Goal: Information Seeking & Learning: Compare options

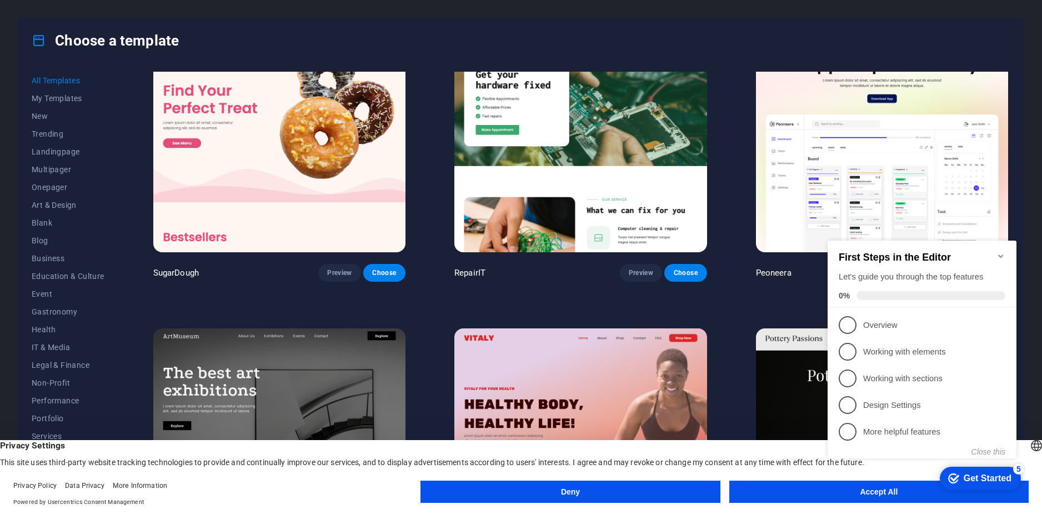
scroll to position [111, 0]
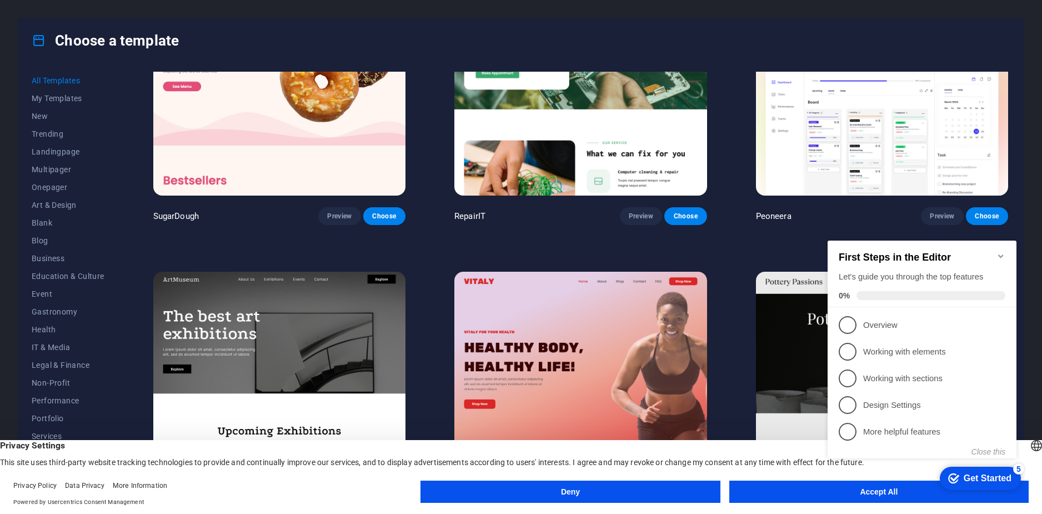
click at [1004, 252] on icon "Minimize checklist" at bounding box center [1001, 256] width 9 height 9
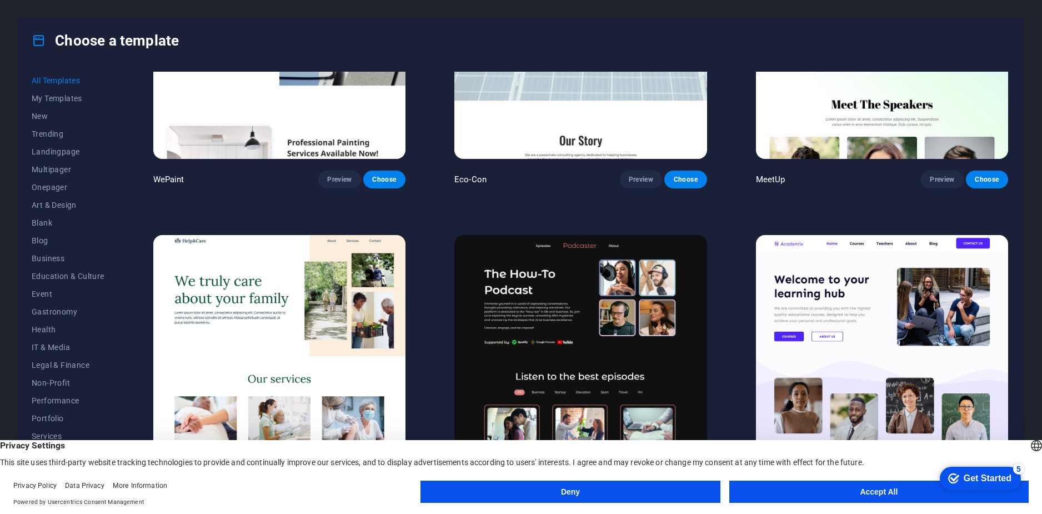
scroll to position [1445, 0]
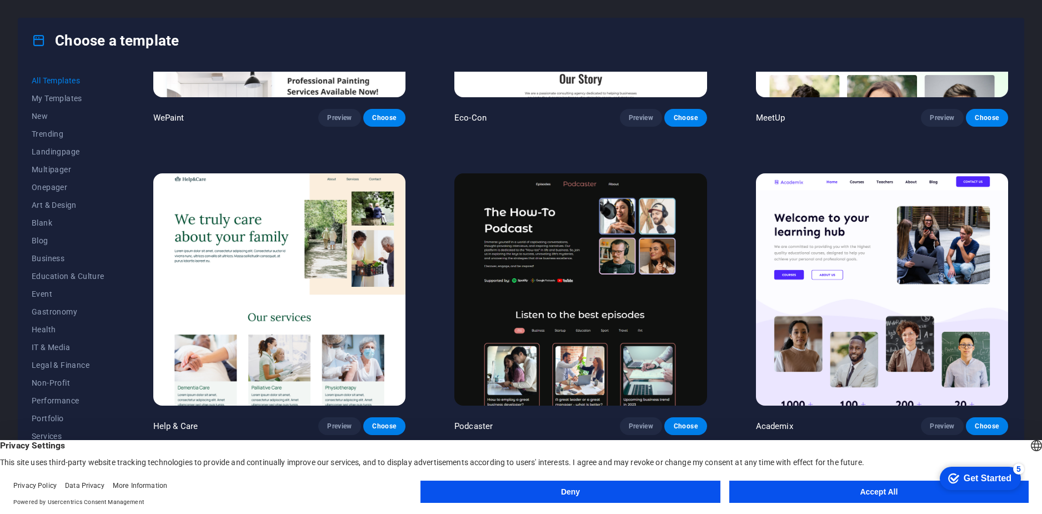
click at [777, 489] on button "Accept All" at bounding box center [879, 492] width 299 height 22
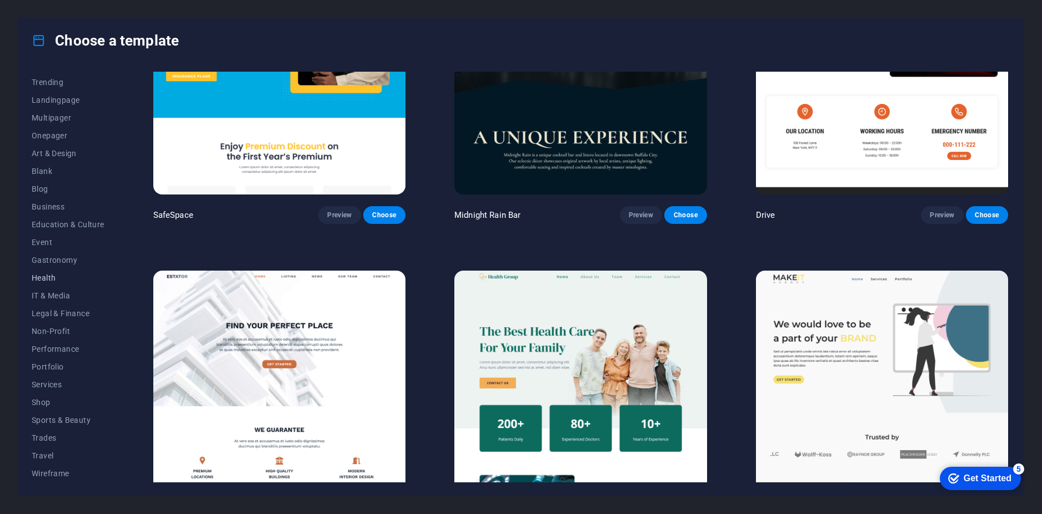
scroll to position [3334, 0]
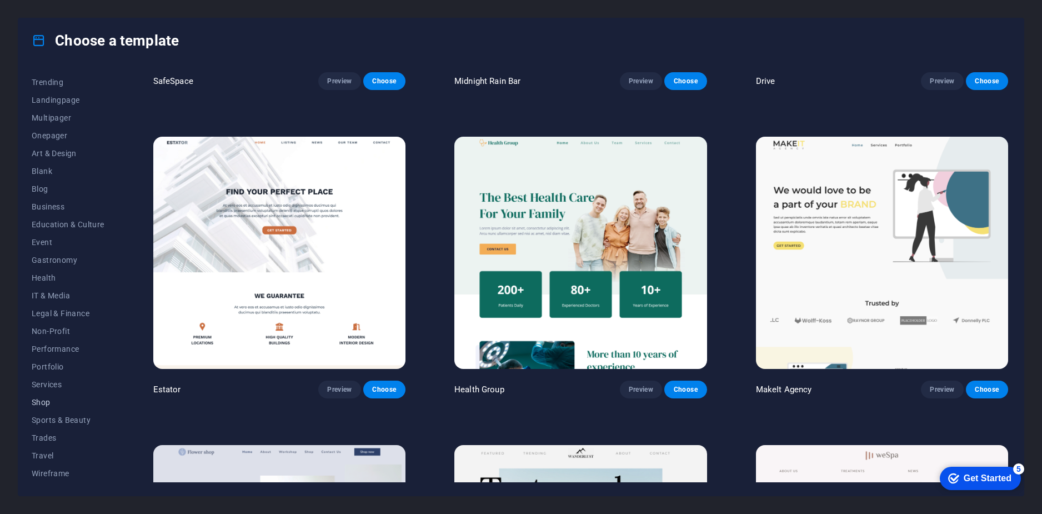
click at [45, 401] on span "Shop" at bounding box center [68, 402] width 73 height 9
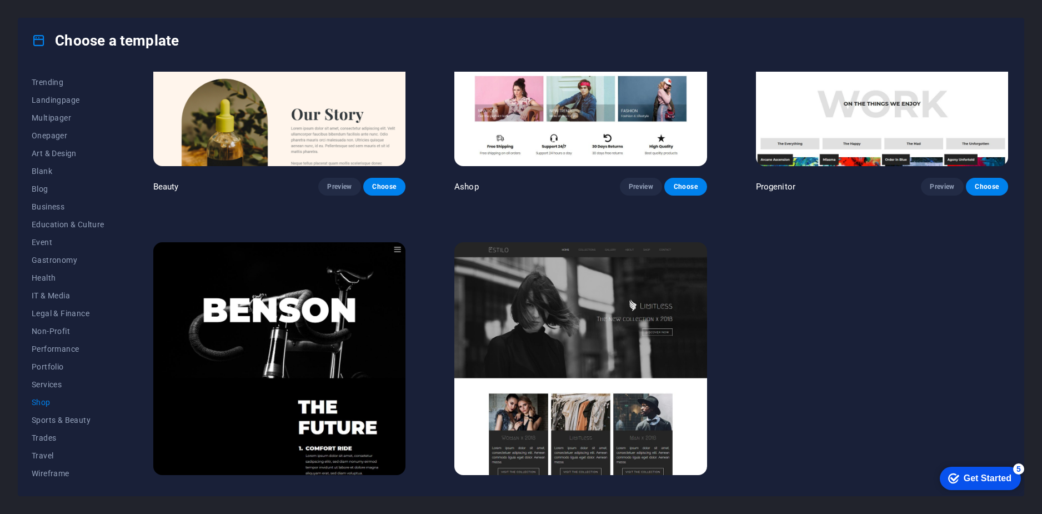
scroll to position [775, 0]
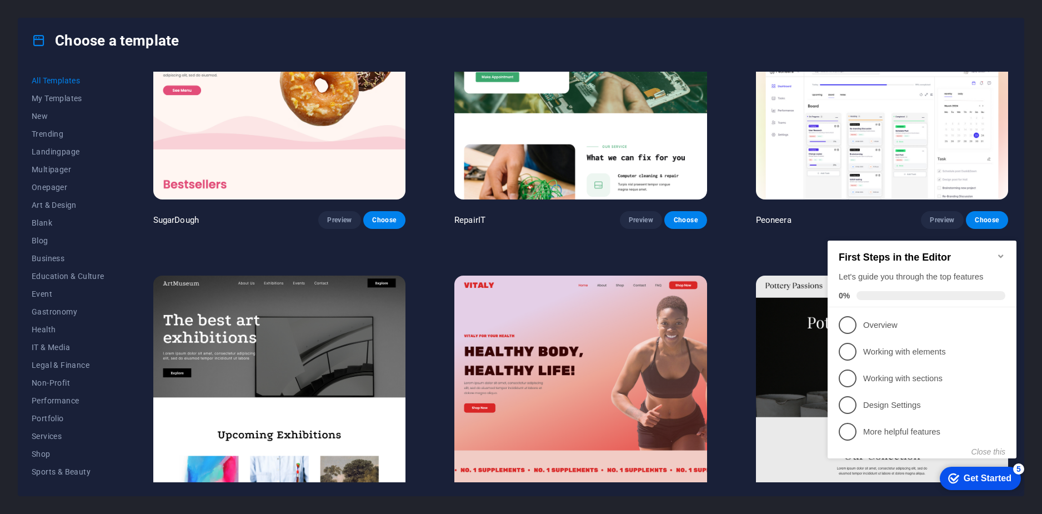
scroll to position [111, 0]
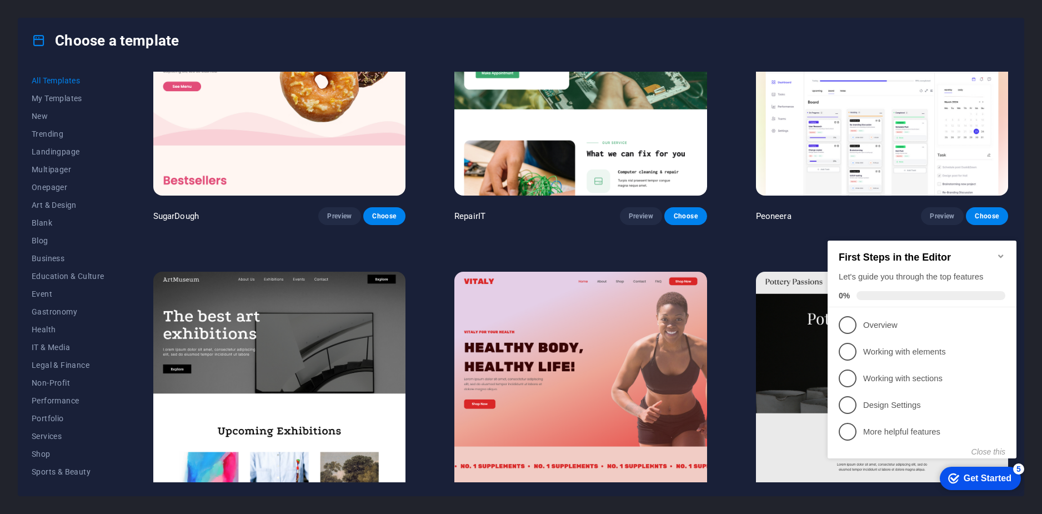
click at [1003, 254] on icon "Minimize checklist" at bounding box center [1000, 255] width 5 height 3
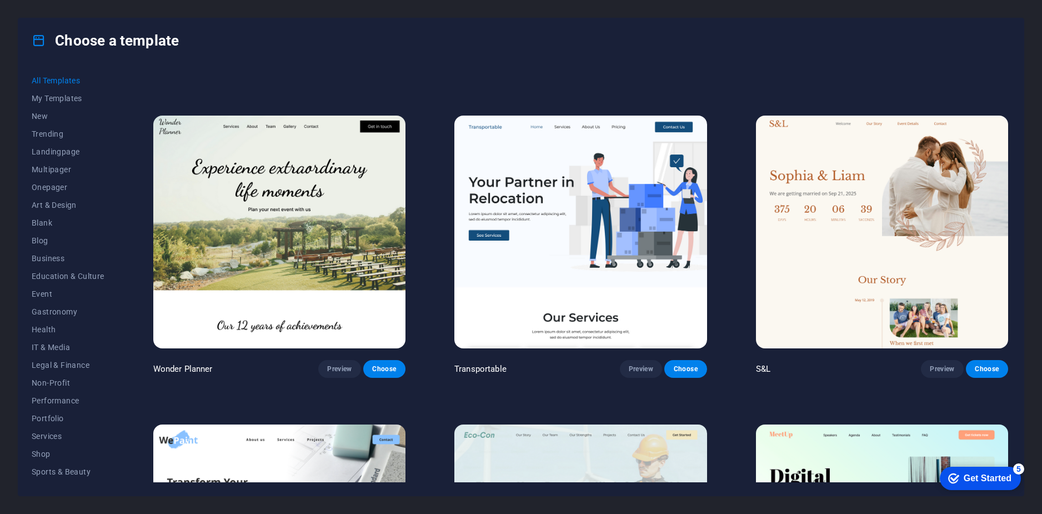
scroll to position [889, 0]
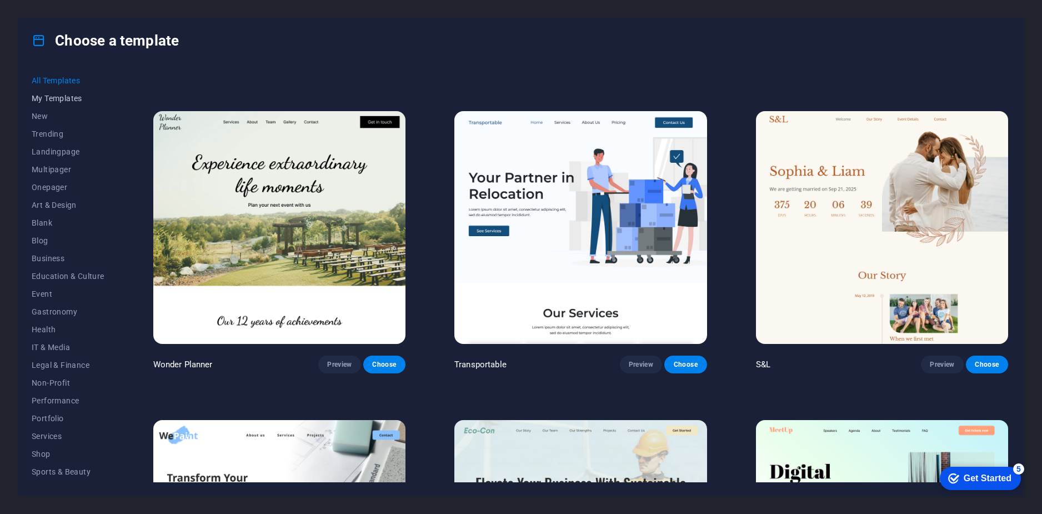
click at [59, 96] on span "My Templates" at bounding box center [68, 98] width 73 height 9
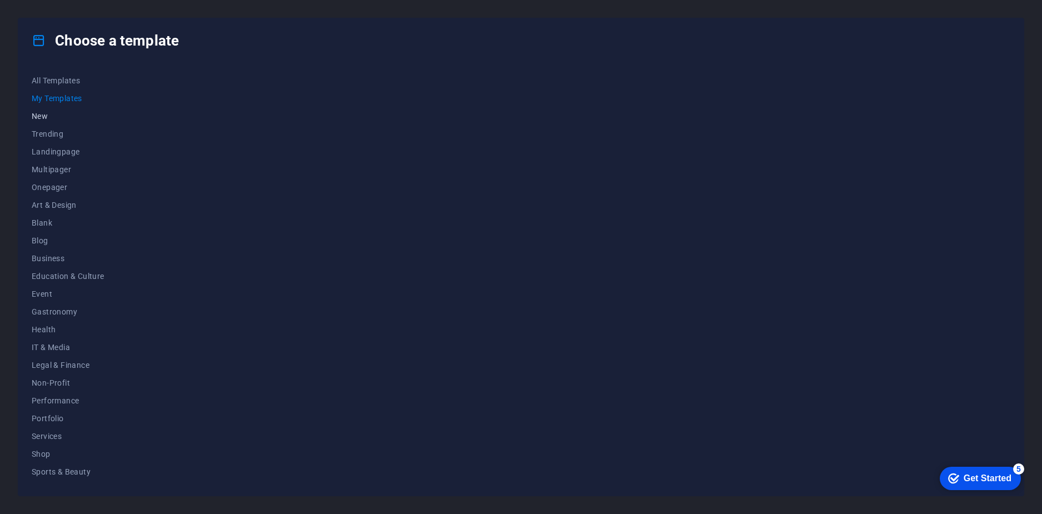
click at [44, 115] on span "New" at bounding box center [68, 116] width 73 height 9
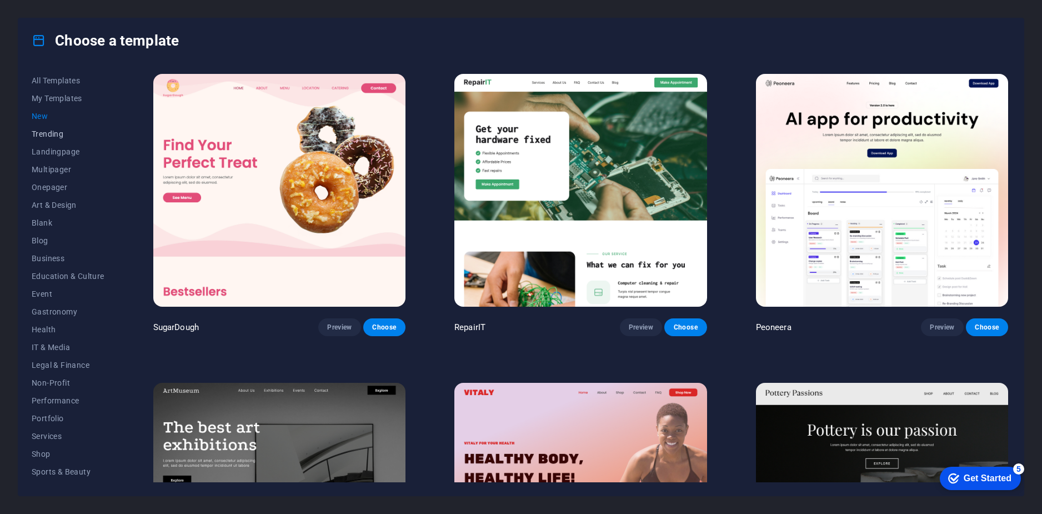
click at [56, 139] on button "Trending" at bounding box center [68, 134] width 73 height 18
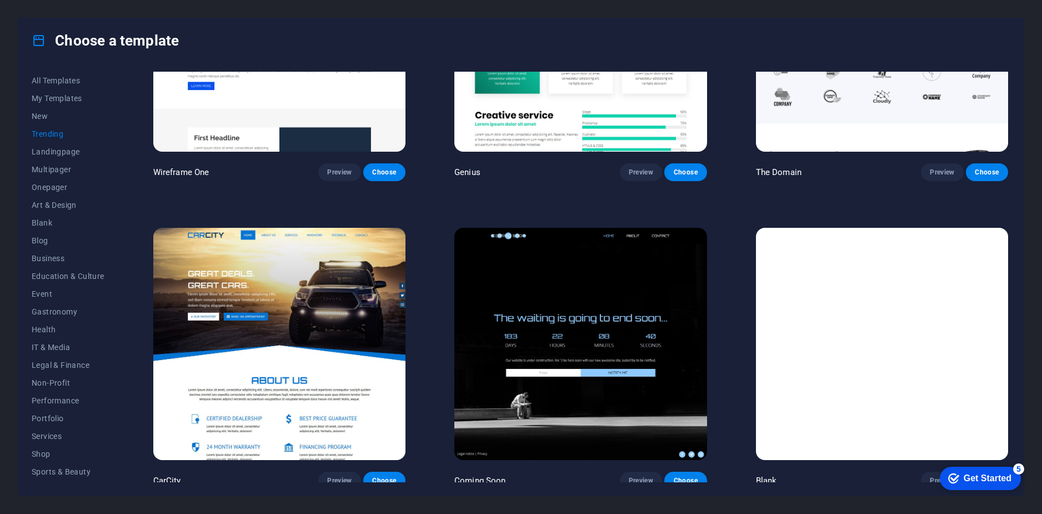
scroll to position [52, 0]
click at [58, 392] on button "Services" at bounding box center [68, 385] width 73 height 18
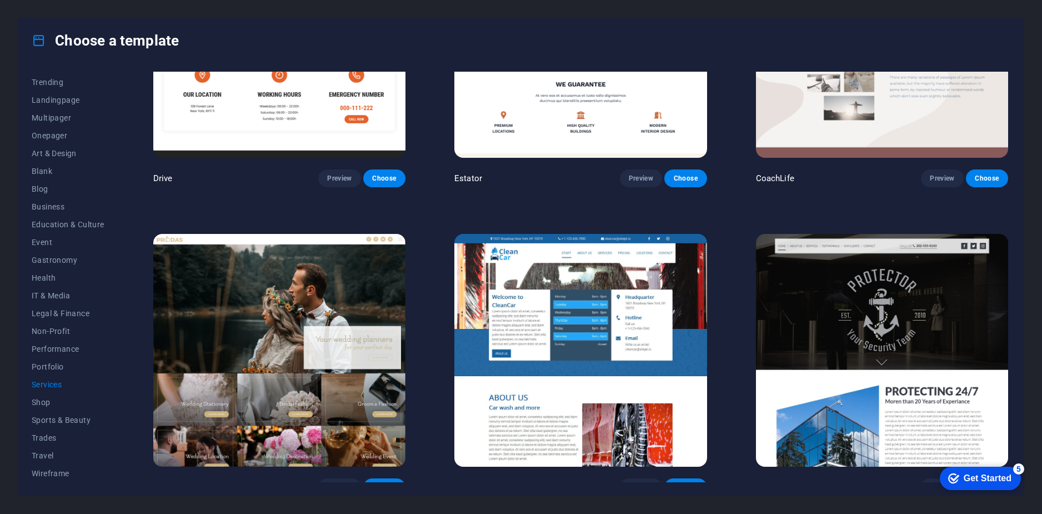
scroll to position [612, 0]
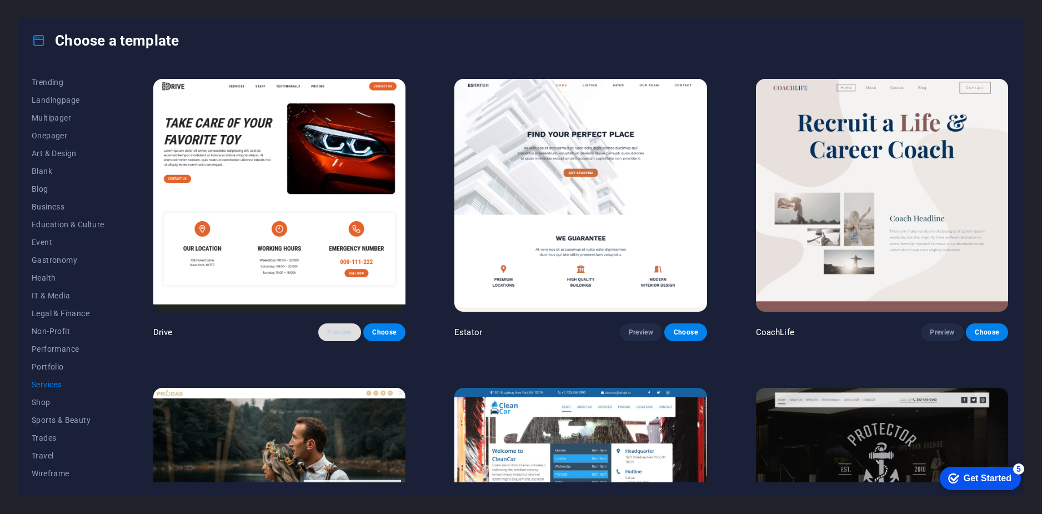
click at [339, 328] on span "Preview" at bounding box center [339, 332] width 24 height 9
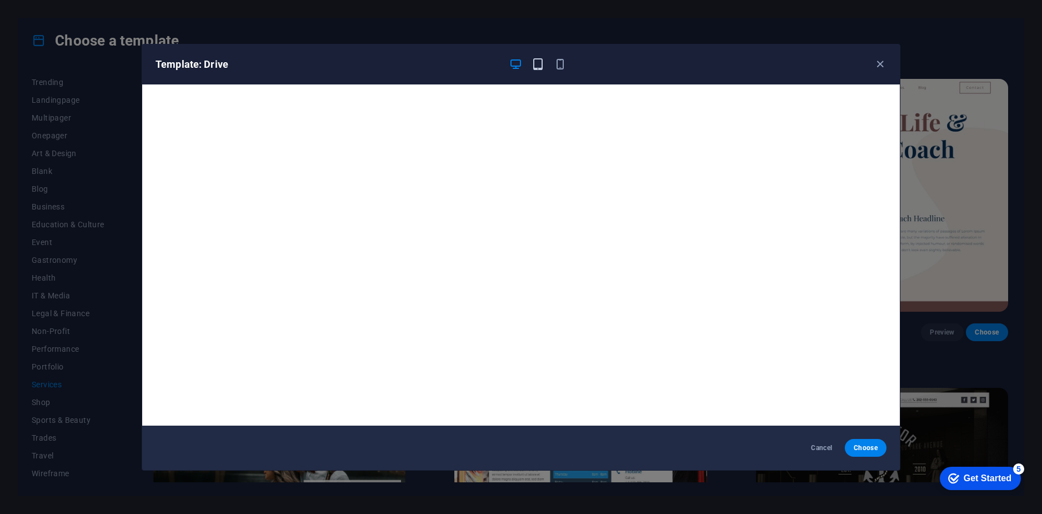
click at [539, 61] on icon "button" at bounding box center [538, 64] width 13 height 13
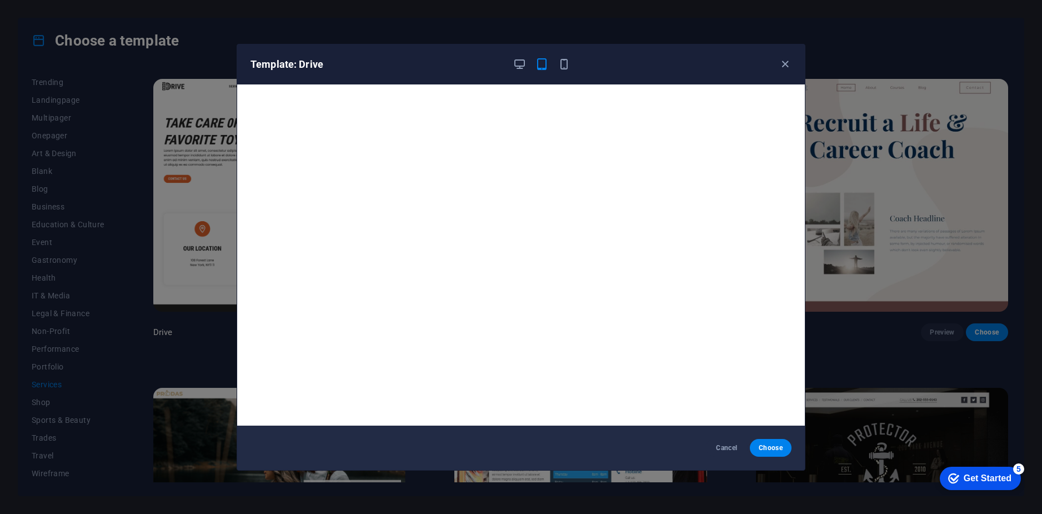
click at [554, 64] on div at bounding box center [542, 64] width 58 height 13
click at [562, 65] on icon "button" at bounding box center [564, 64] width 13 height 13
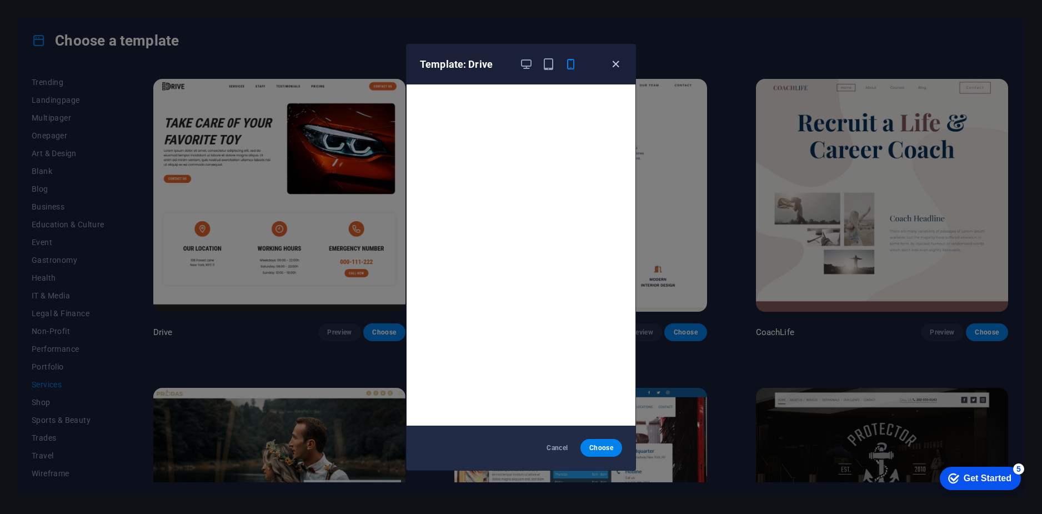
click at [613, 68] on icon "button" at bounding box center [615, 64] width 13 height 13
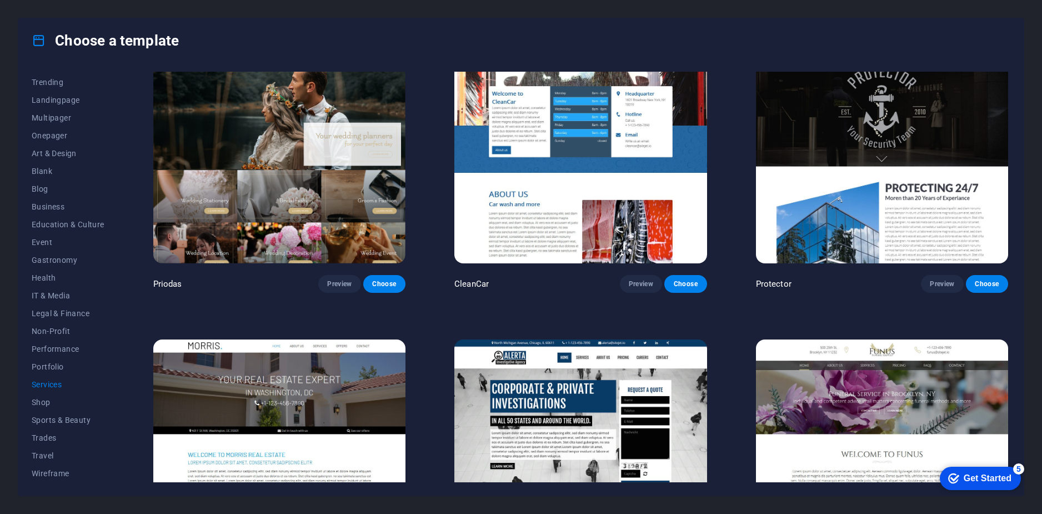
scroll to position [1057, 0]
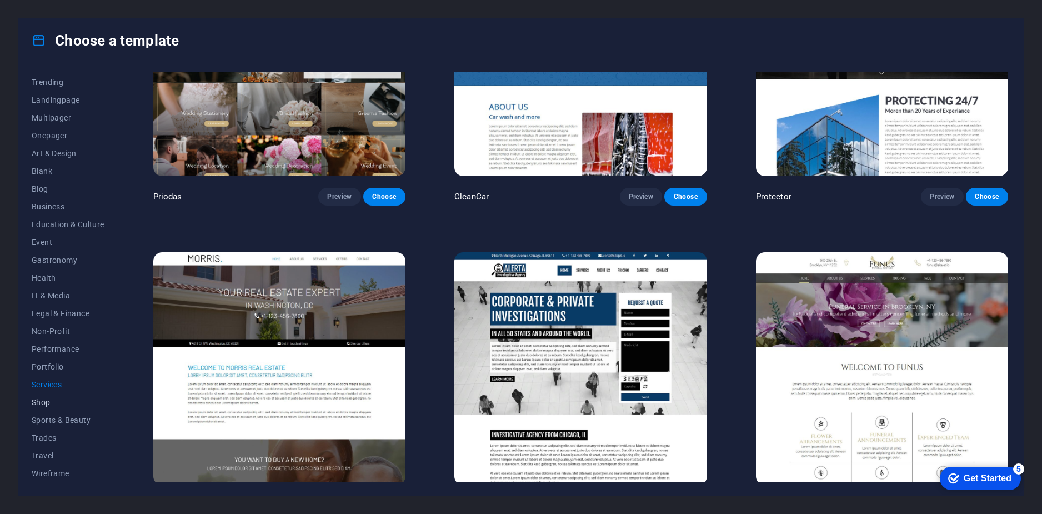
click at [47, 402] on span "Shop" at bounding box center [68, 402] width 73 height 9
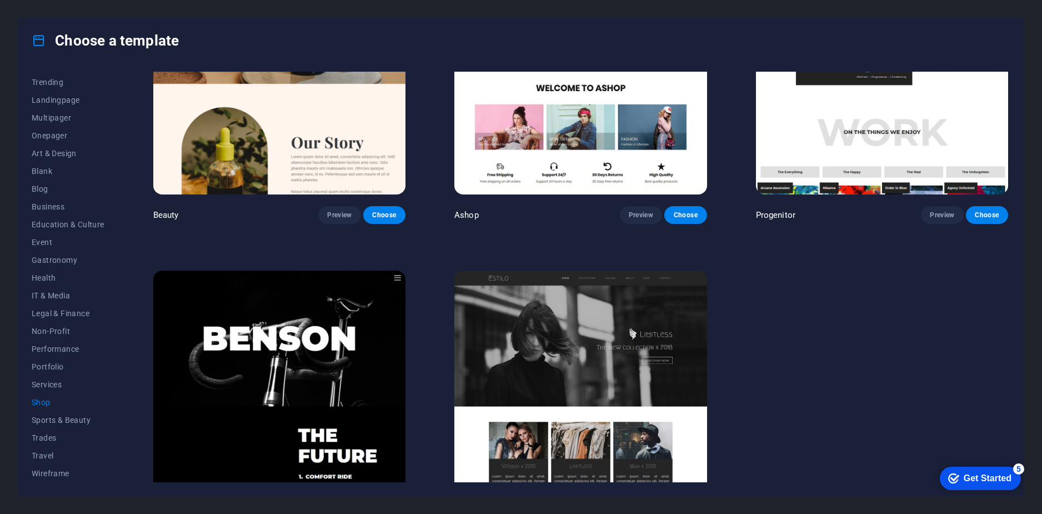
scroll to position [664, 0]
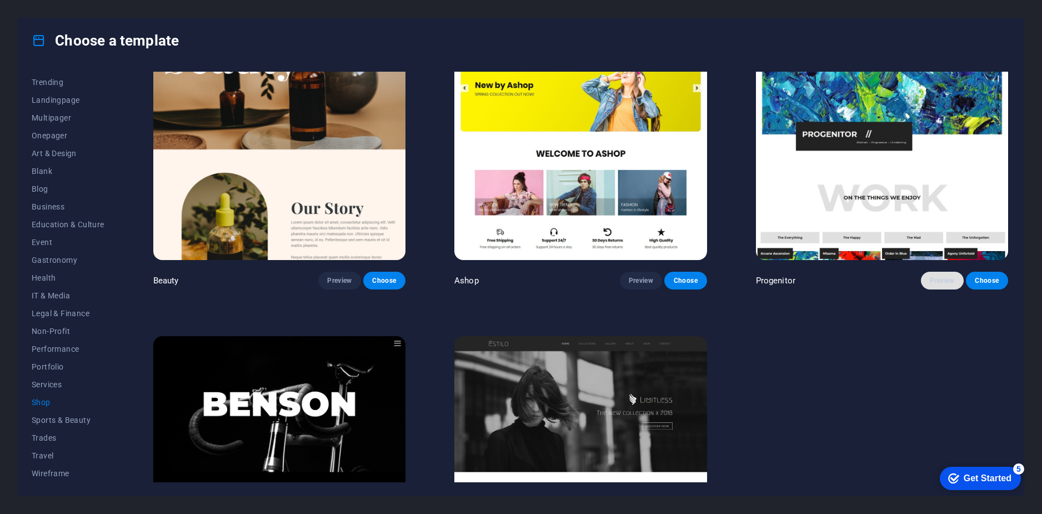
click at [936, 278] on span "Preview" at bounding box center [942, 280] width 24 height 9
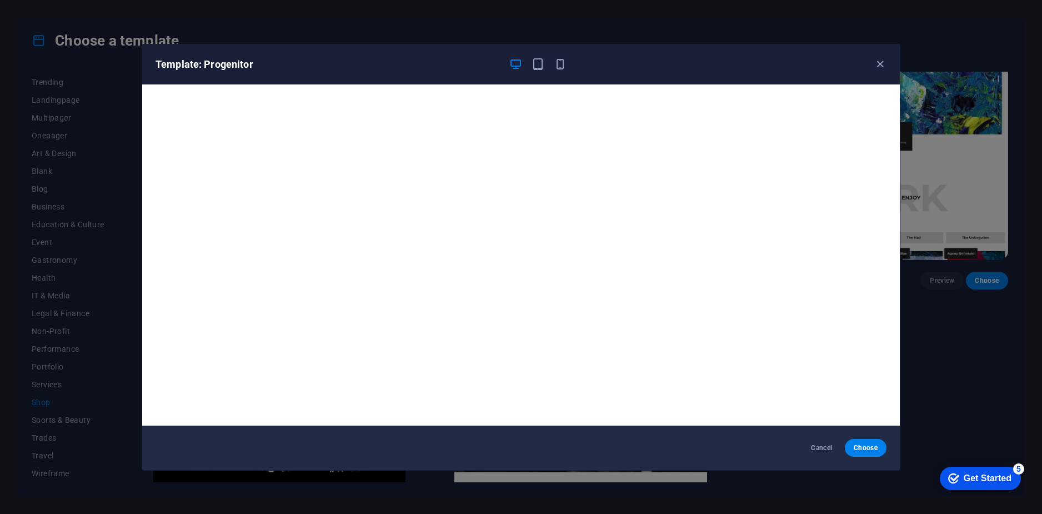
click at [971, 290] on div "Template: Progenitor Cancel Choose" at bounding box center [521, 257] width 1042 height 514
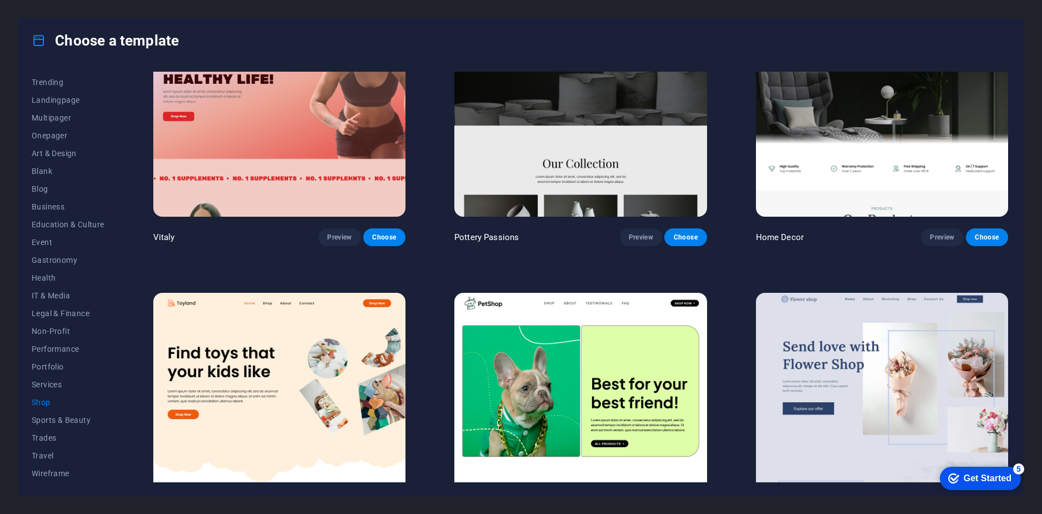
scroll to position [0, 0]
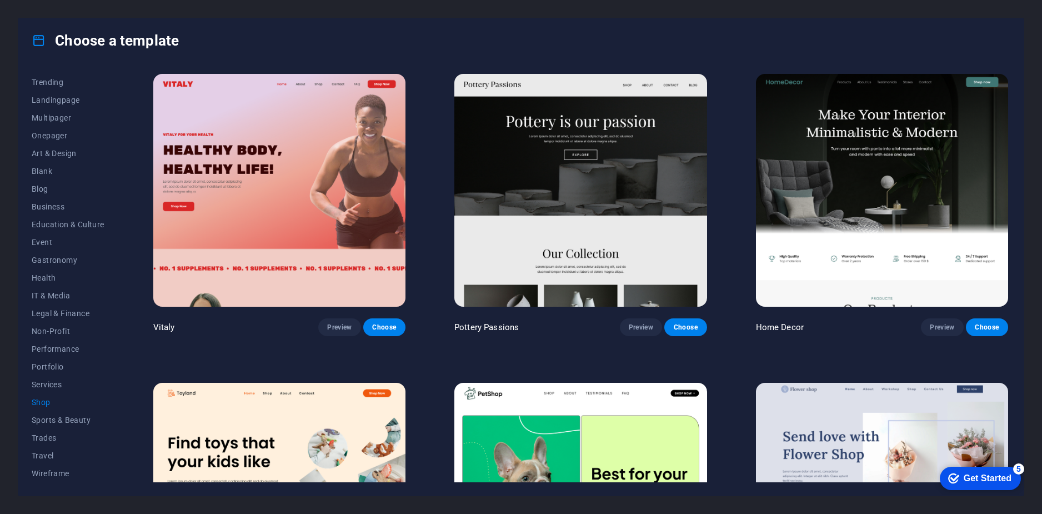
click at [334, 389] on img at bounding box center [279, 499] width 252 height 233
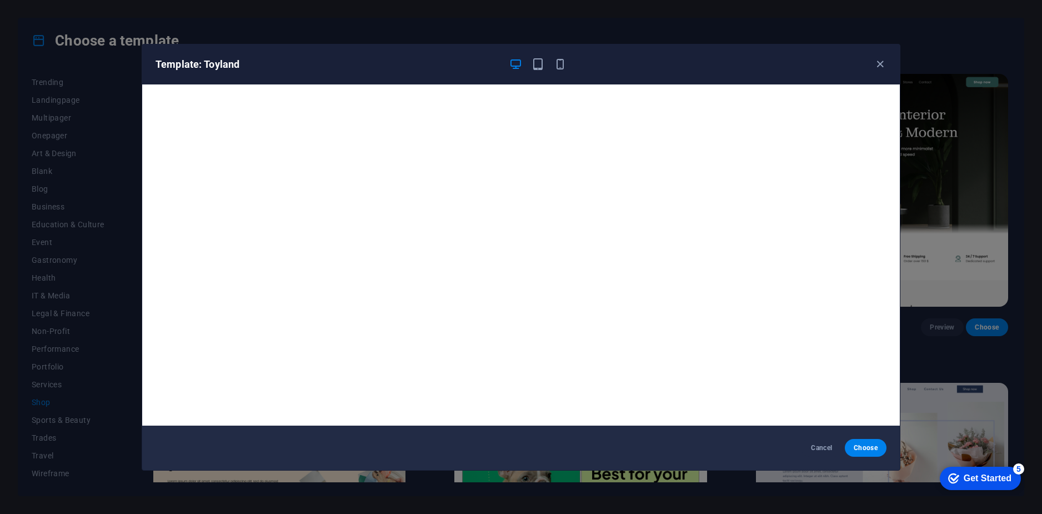
click at [127, 230] on div "Template: Toyland Cancel Choose" at bounding box center [521, 257] width 1042 height 514
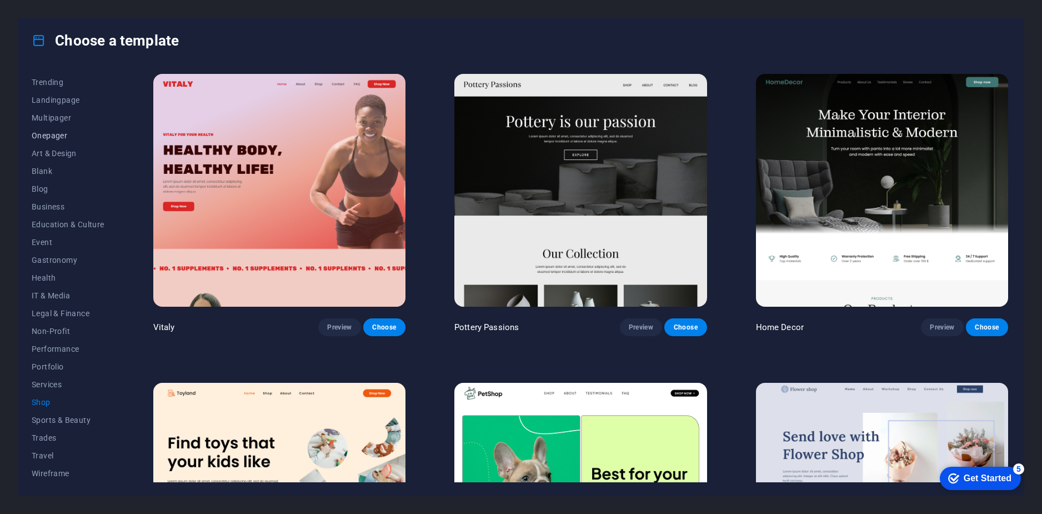
click at [57, 132] on span "Onepager" at bounding box center [68, 135] width 73 height 9
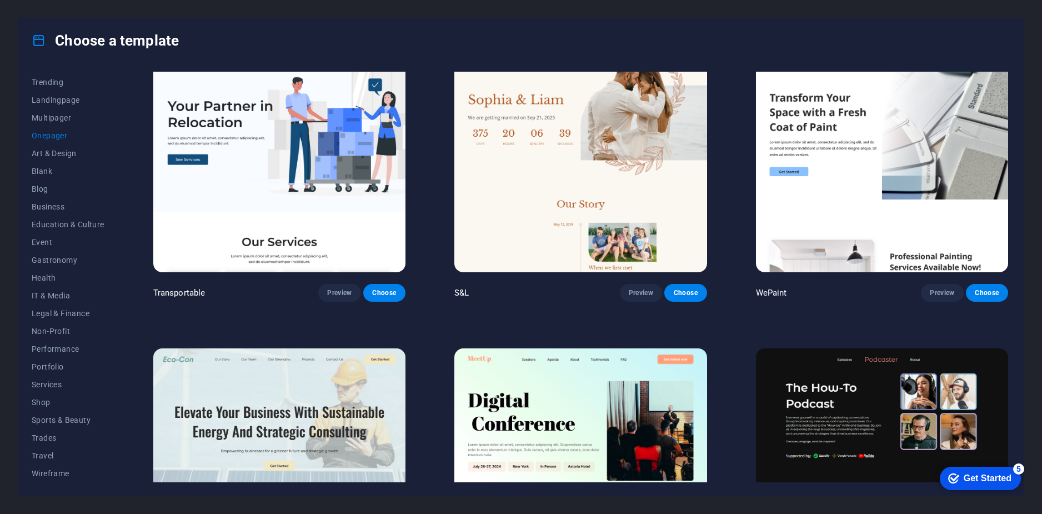
scroll to position [333, 0]
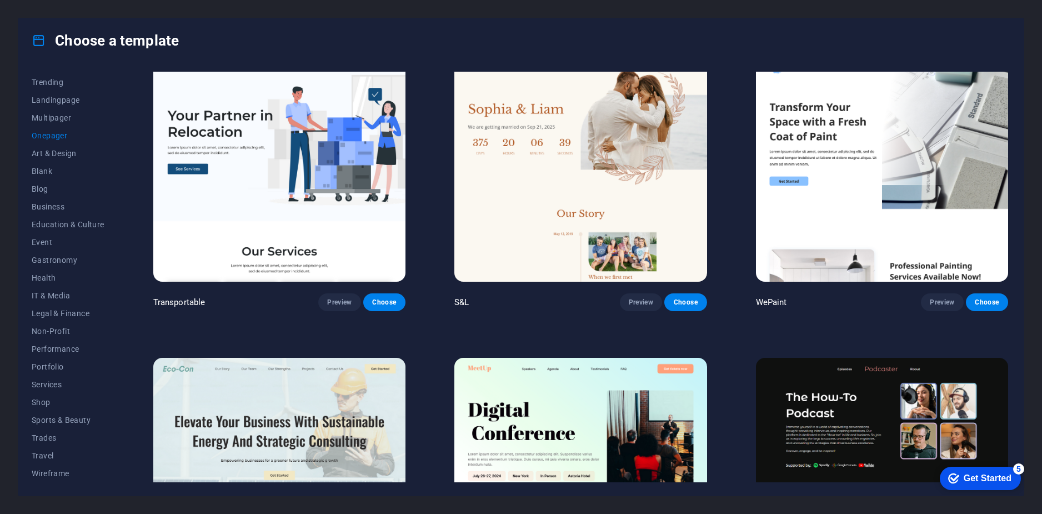
click at [322, 166] on img at bounding box center [279, 165] width 252 height 233
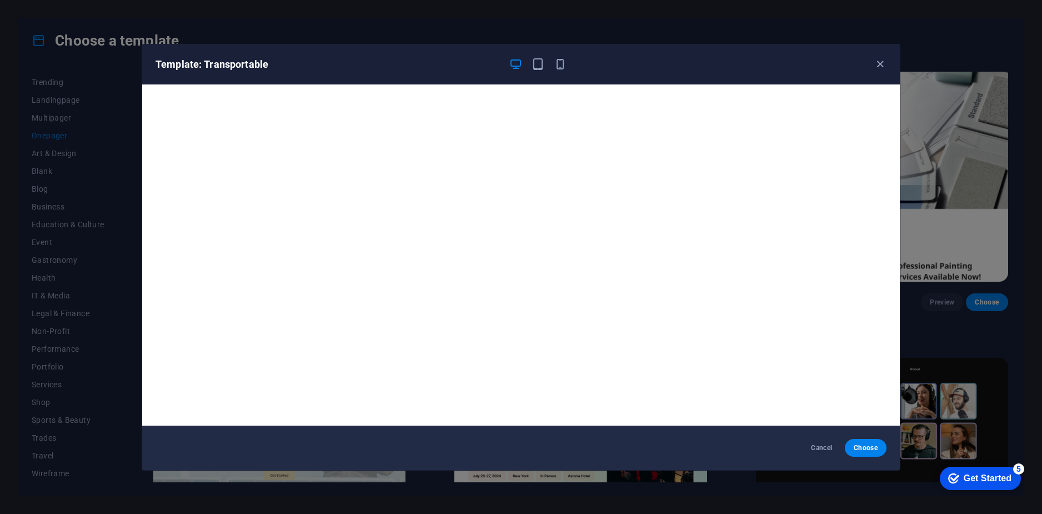
scroll to position [3, 0]
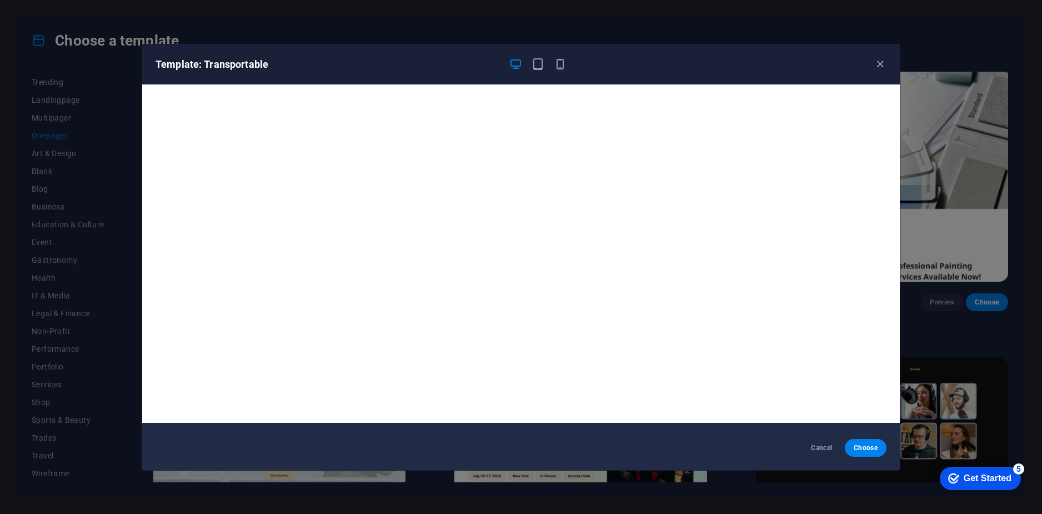
drag, startPoint x: 874, startPoint y: 69, endPoint x: 851, endPoint y: 63, distance: 24.0
click at [875, 69] on icon "button" at bounding box center [880, 64] width 13 height 13
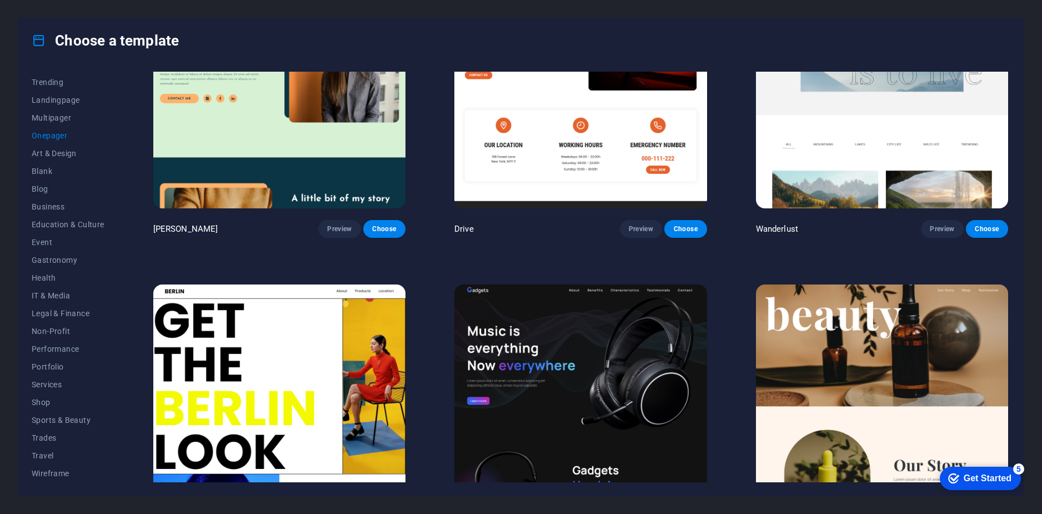
scroll to position [1445, 0]
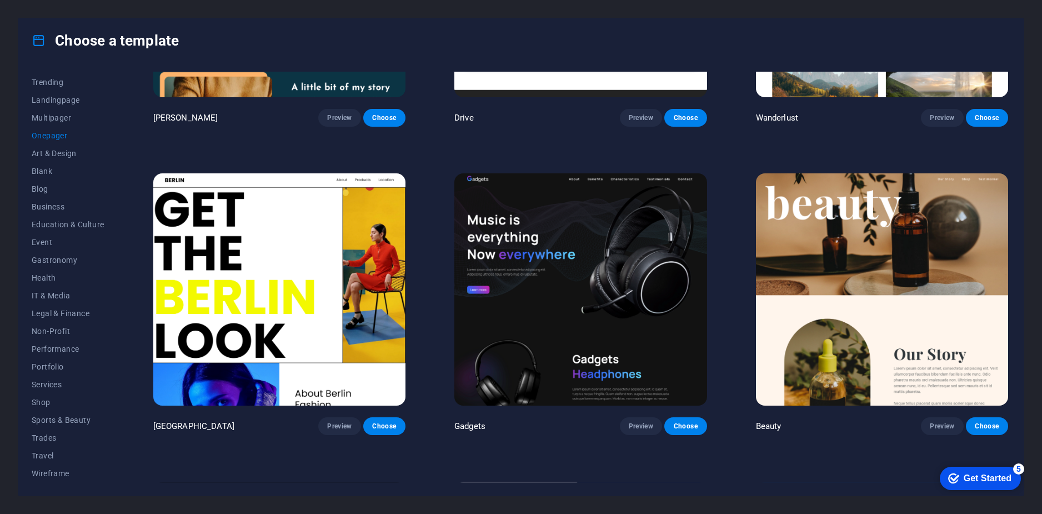
click at [602, 304] on img at bounding box center [580, 289] width 252 height 233
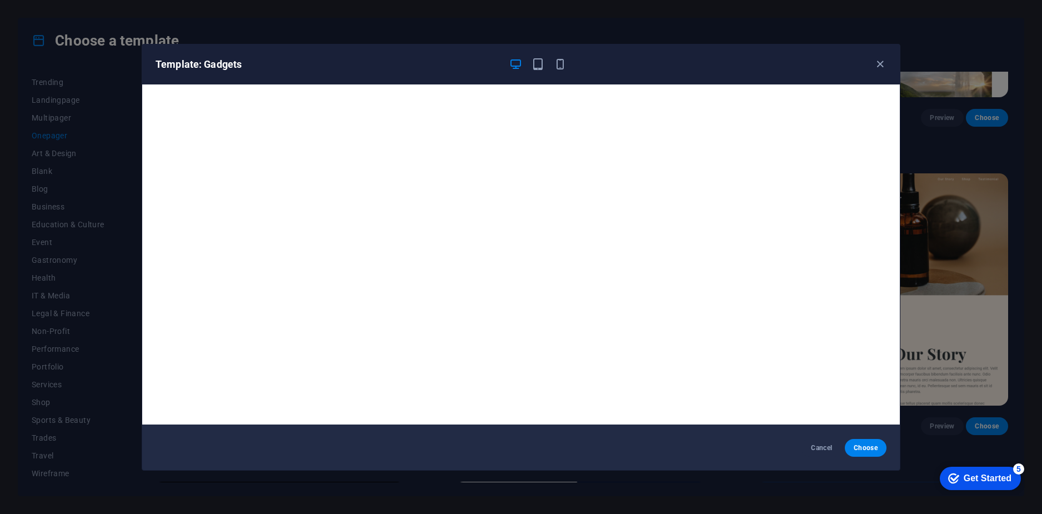
scroll to position [0, 0]
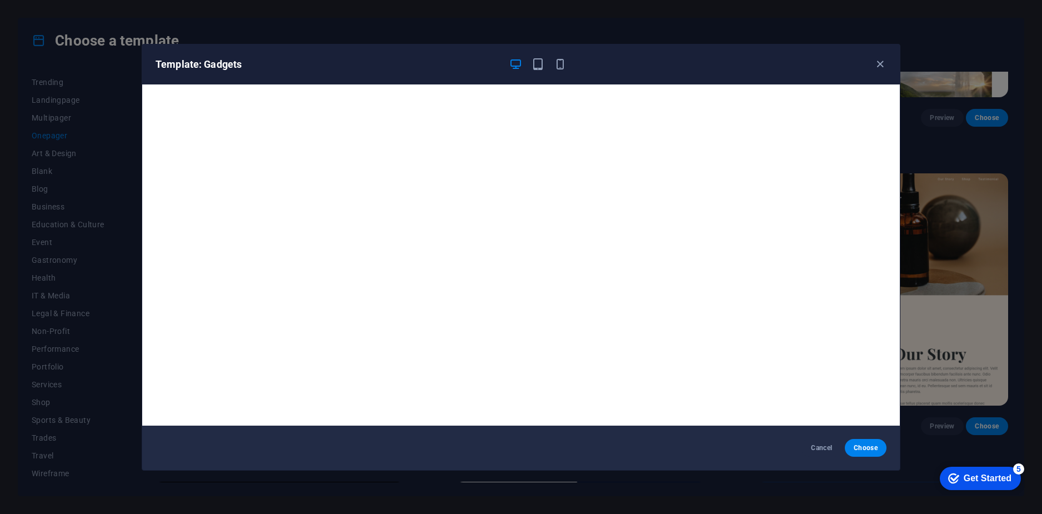
click at [1042, 329] on div "Template: Gadgets Cancel Choose" at bounding box center [521, 257] width 1042 height 514
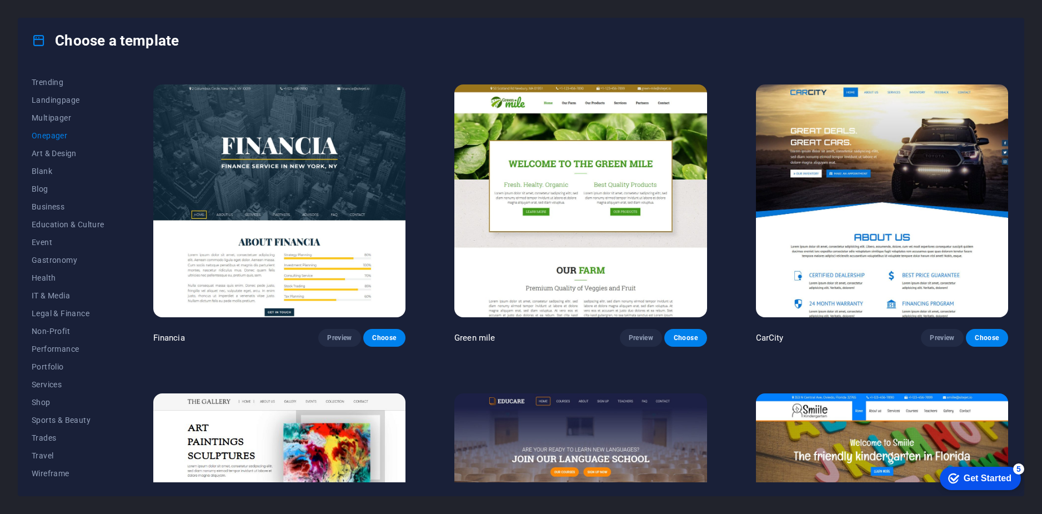
scroll to position [4056, 0]
